Goal: Information Seeking & Learning: Compare options

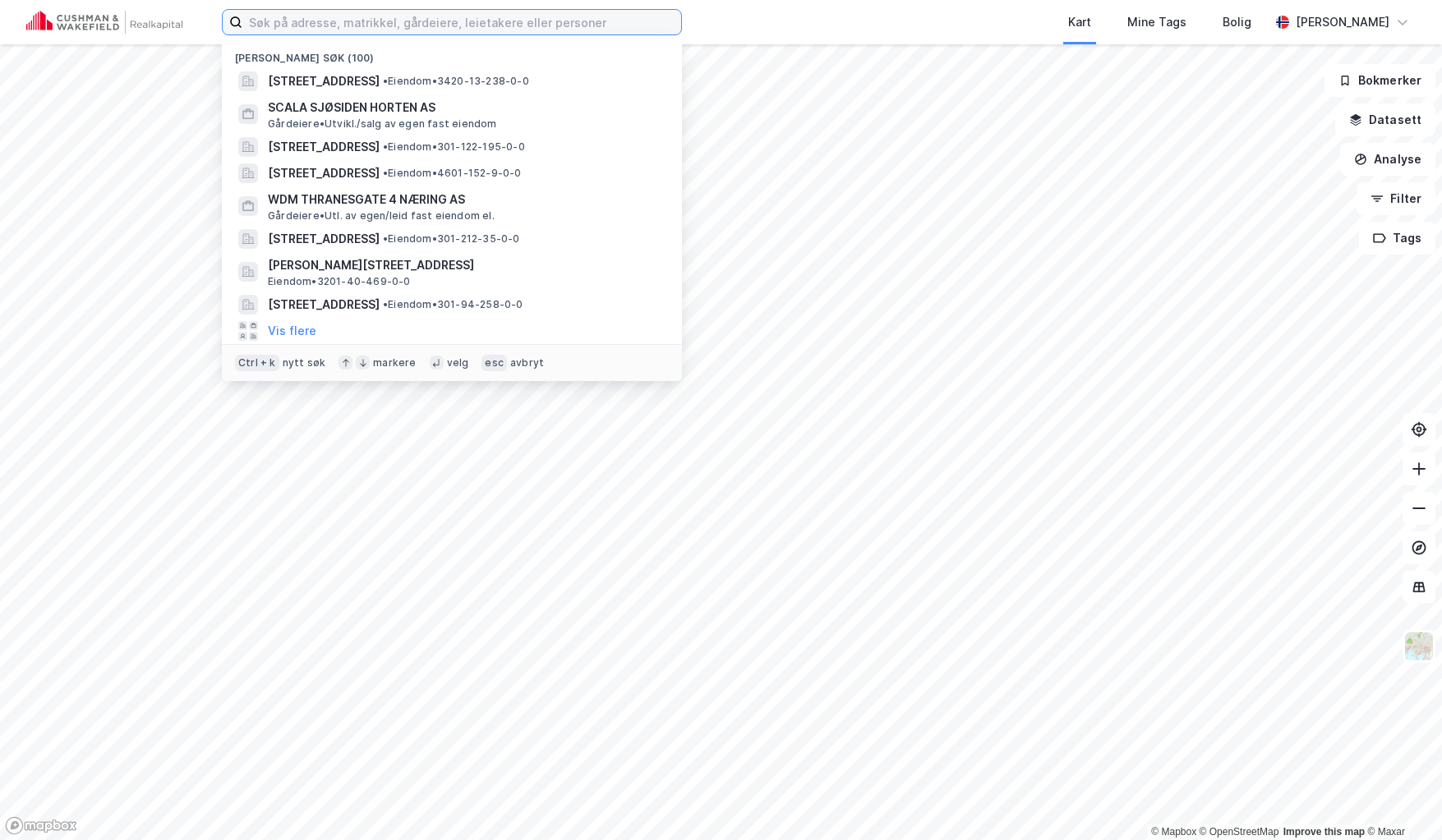
click at [344, 24] on input at bounding box center [462, 21] width 439 height 24
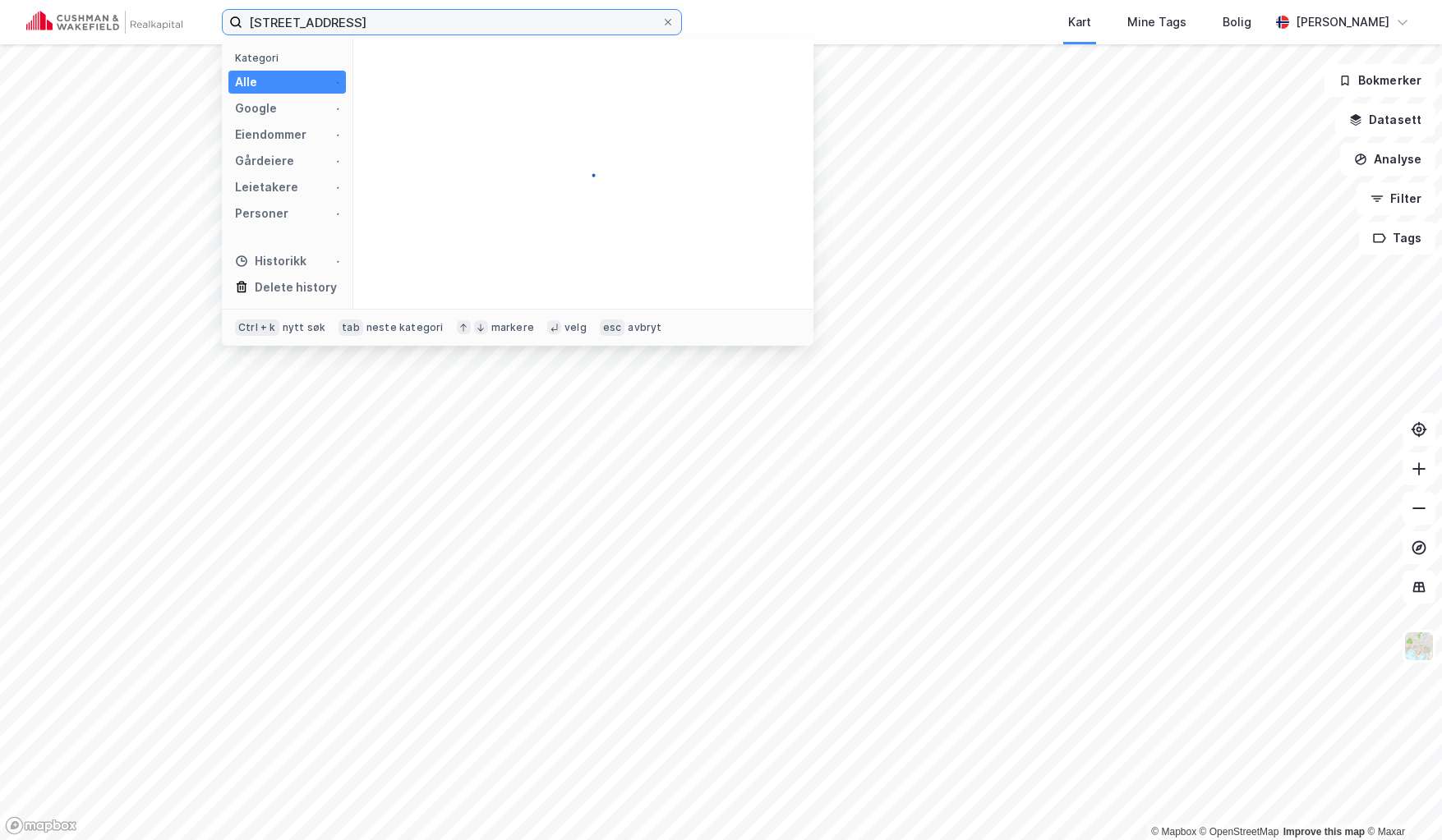
type input "[STREET_ADDRESS]"
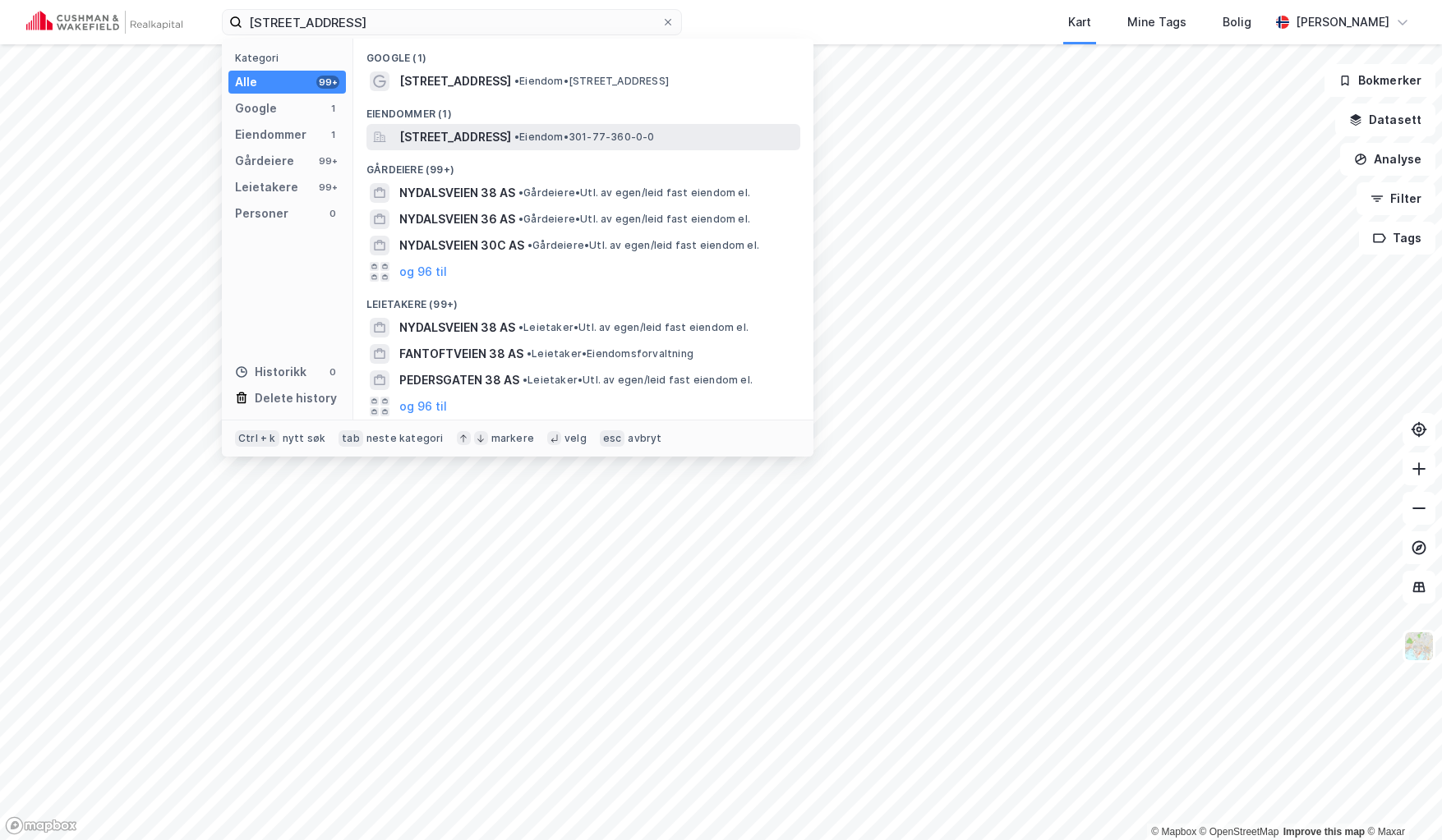
click at [466, 137] on span "[STREET_ADDRESS]" at bounding box center [454, 137] width 112 height 19
